Goal: Navigation & Orientation: Find specific page/section

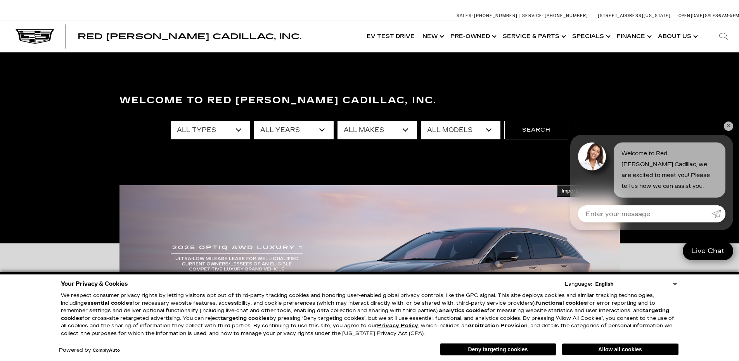
click at [729, 124] on link "✕" at bounding box center [728, 125] width 9 height 9
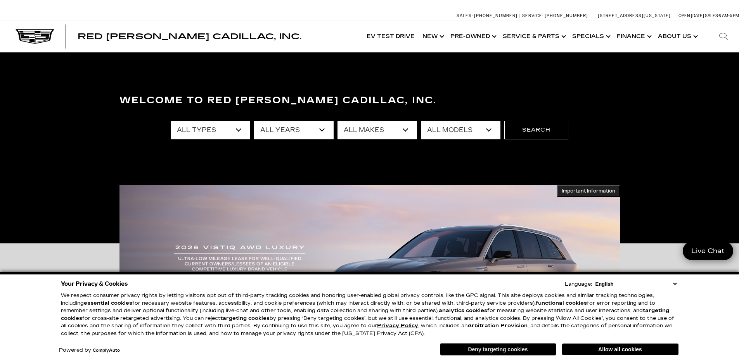
click at [519, 350] on button "Deny targeting cookies" at bounding box center [498, 349] width 116 height 12
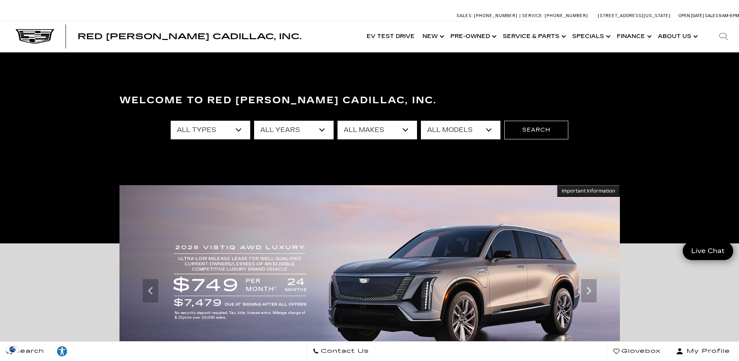
click at [634, 149] on div "Welcome to Red [PERSON_NAME] Cadillac, Inc. All Types New Used Certified Used D…" at bounding box center [369, 148] width 739 height 116
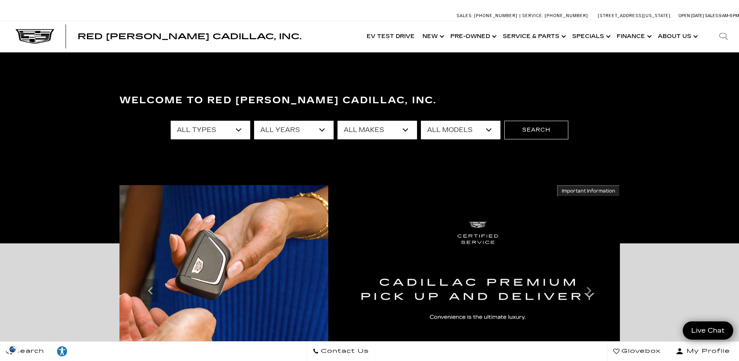
click at [658, 107] on div "Welcome to Red [PERSON_NAME] Cadillac, Inc. All Types New Used Certified Used D…" at bounding box center [369, 148] width 739 height 116
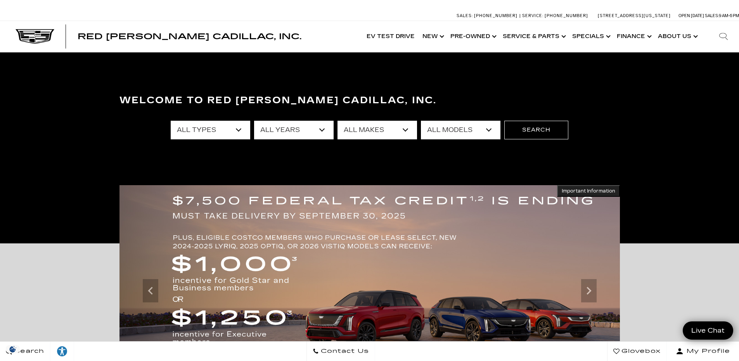
click at [86, 259] on div "Accessible Carousel Important Information Hide Information *Where allowed under…" at bounding box center [369, 348] width 739 height 211
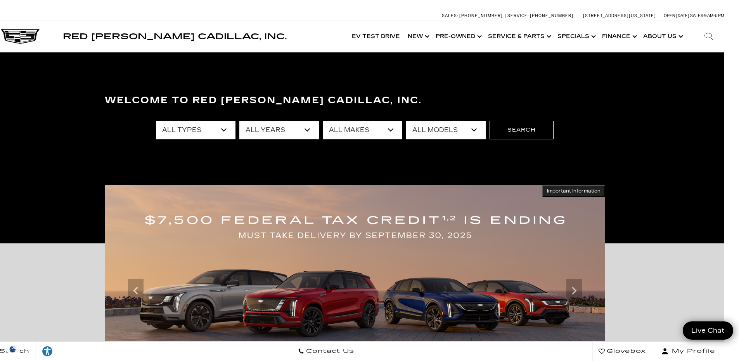
scroll to position [0, 16]
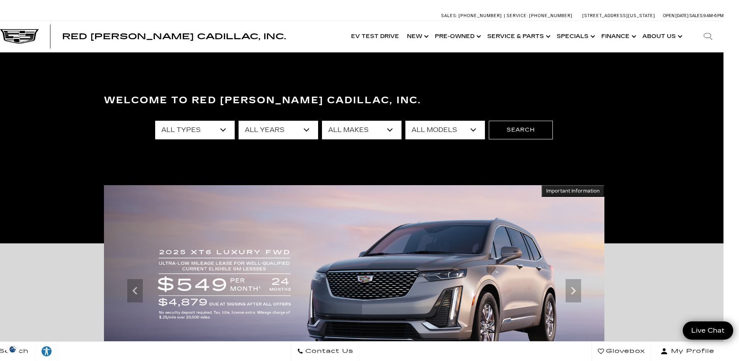
click at [291, 27] on div "Red [PERSON_NAME] Cadillac, Inc. Accessible Menu EV Test Drive Show New Cadilla…" at bounding box center [353, 36] width 739 height 31
